Goal: Information Seeking & Learning: Learn about a topic

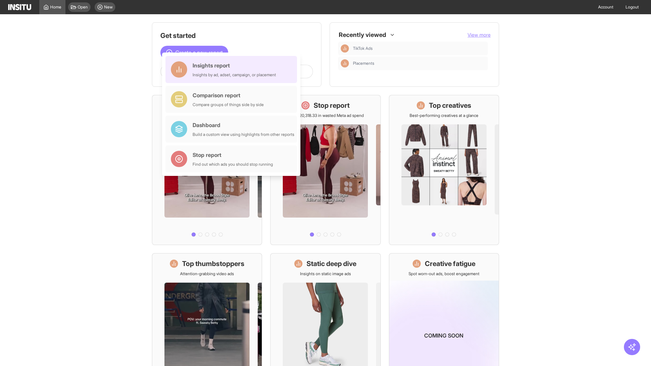
click at [233, 69] on div "Insights report Insights by ad, adset, campaign, or placement" at bounding box center [234, 69] width 83 height 16
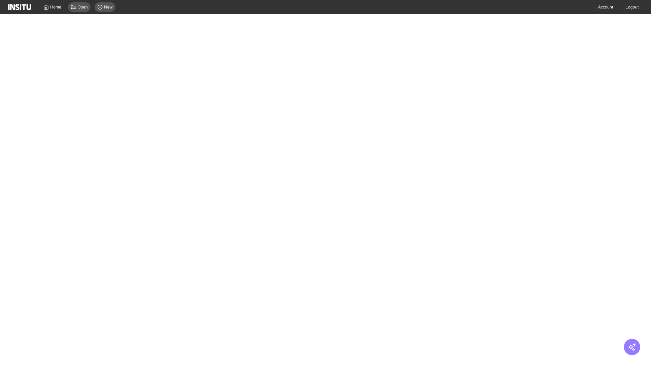
select select "**"
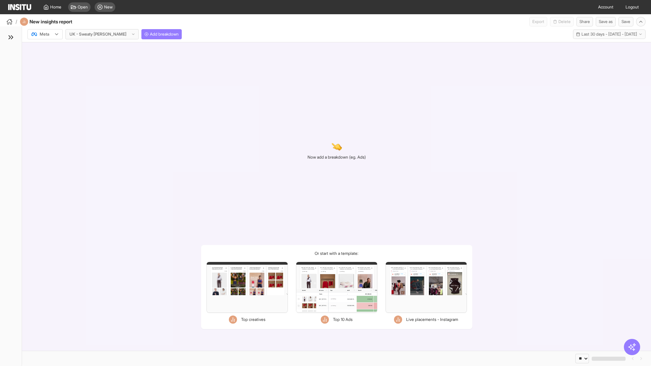
click at [45, 34] on div at bounding box center [40, 34] width 19 height 7
click at [46, 60] on span "TikTok" at bounding box center [46, 60] width 12 height 6
